Goal: Go to known website: Go to known website

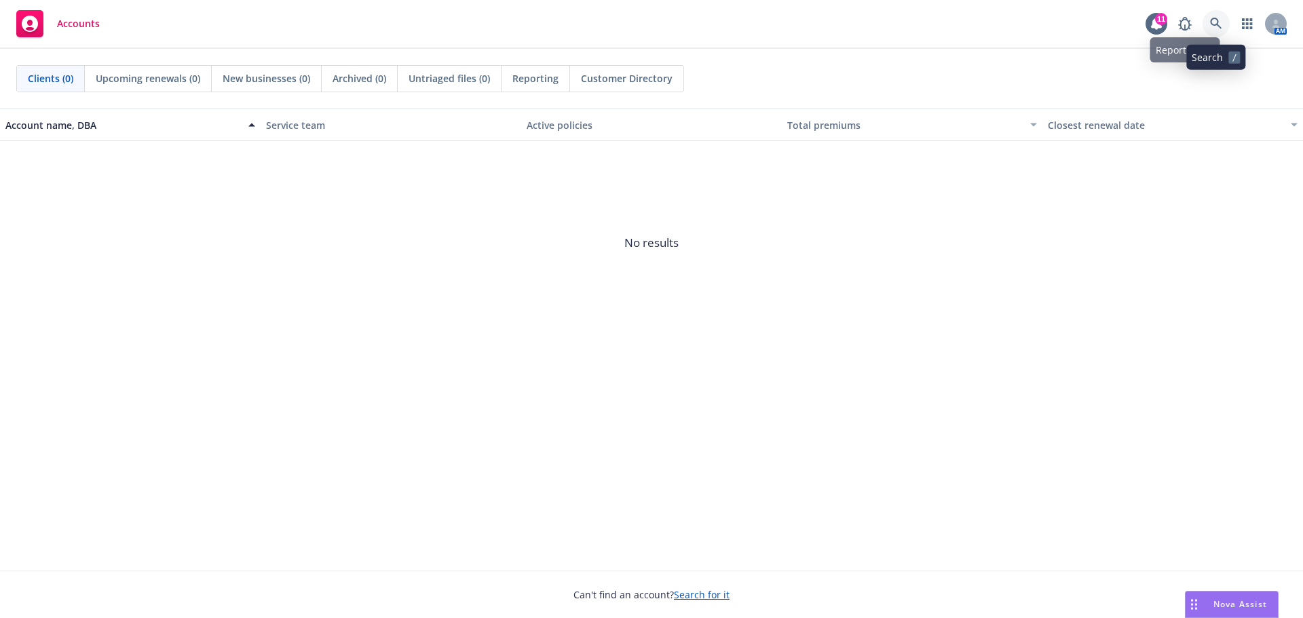
click at [1220, 19] on icon at bounding box center [1216, 24] width 12 height 12
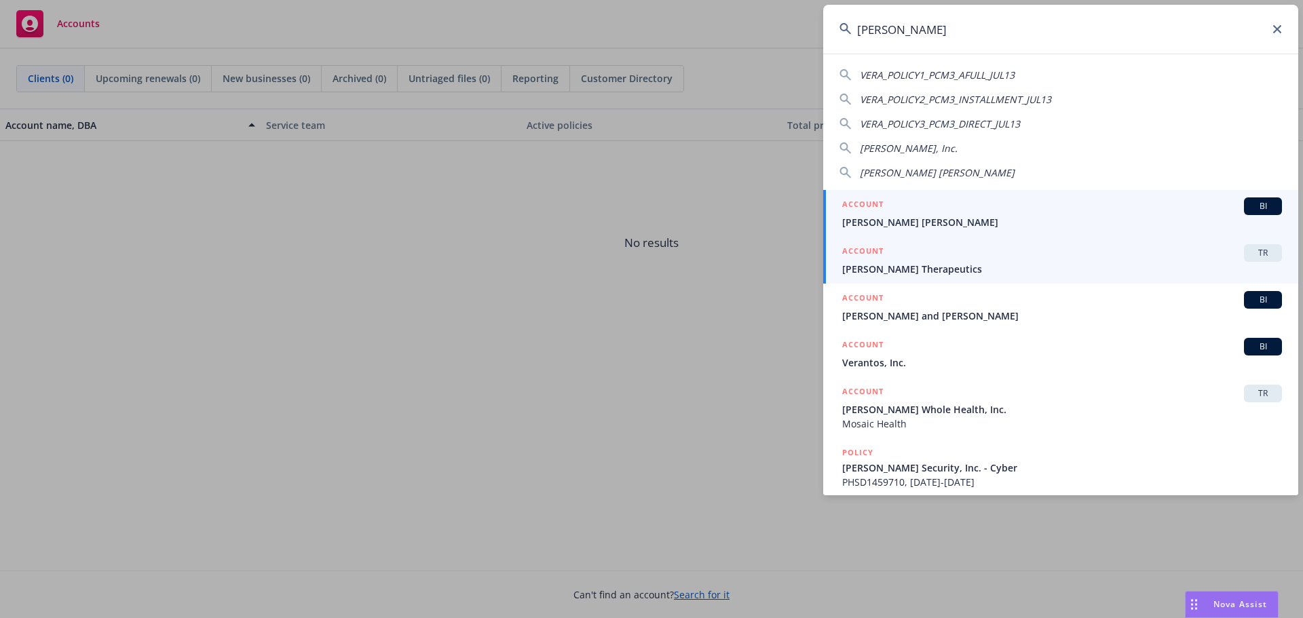
type input "vera"
click at [907, 265] on span "[PERSON_NAME] Therapeutics" at bounding box center [1062, 269] width 440 height 14
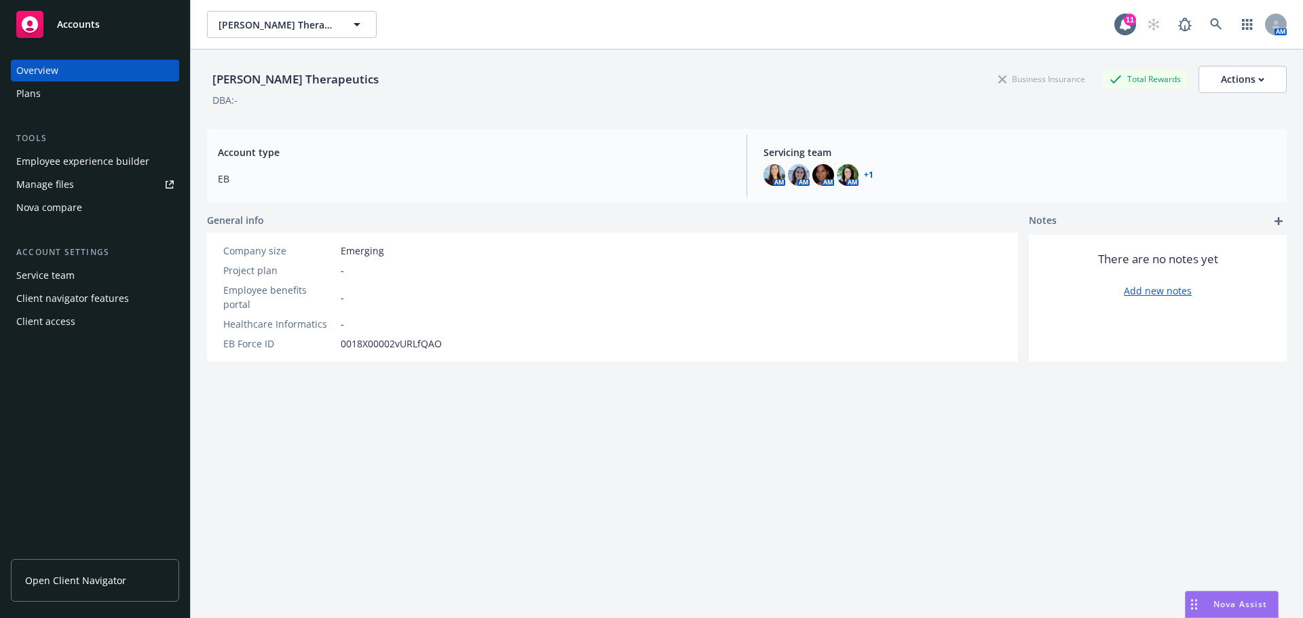
click at [99, 572] on link "Open Client Navigator" at bounding box center [95, 580] width 168 height 43
drag, startPoint x: 335, startPoint y: 28, endPoint x: 342, endPoint y: 27, distance: 6.9
click at [339, 28] on button "[PERSON_NAME] Therapeutics" at bounding box center [292, 24] width 170 height 27
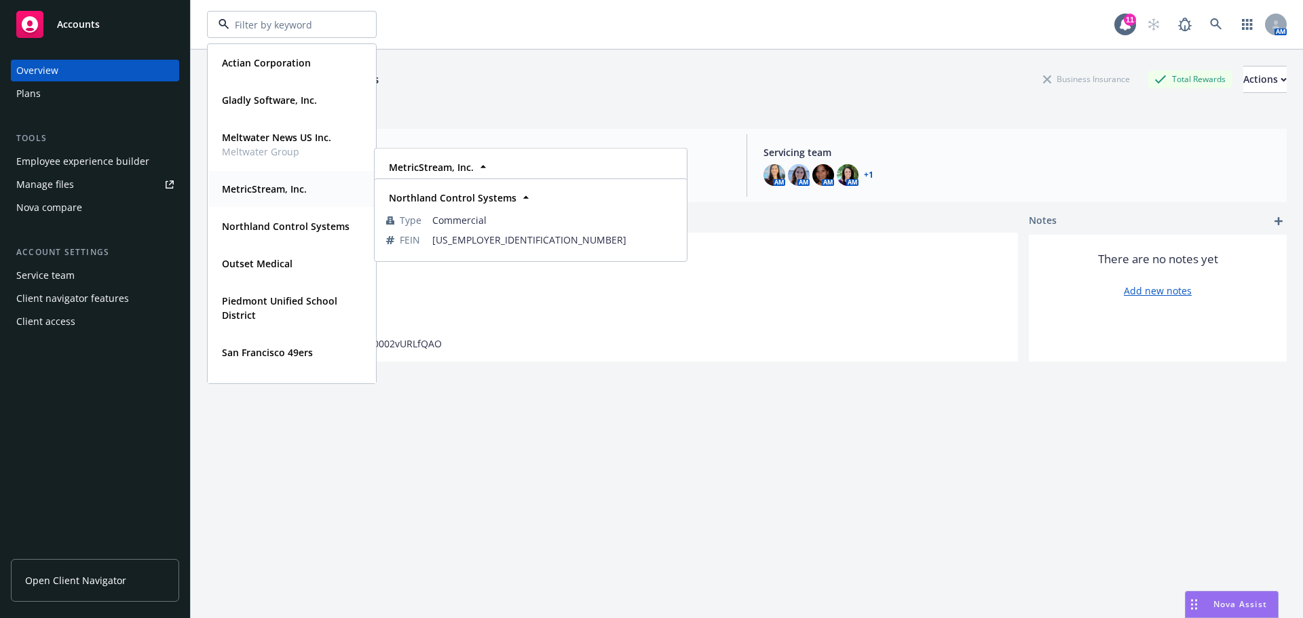
click at [265, 196] on div "MetricStream, Inc." at bounding box center [262, 189] width 93 height 20
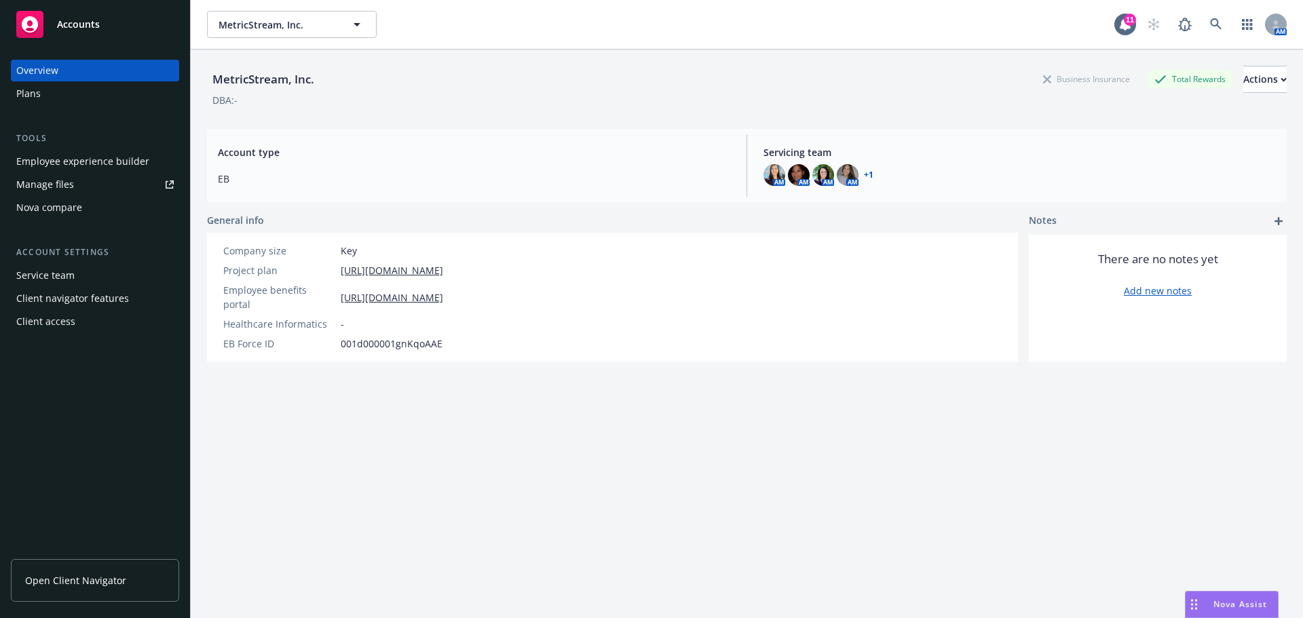
click at [132, 583] on link "Open Client Navigator" at bounding box center [95, 580] width 168 height 43
